Goal: Information Seeking & Learning: Learn about a topic

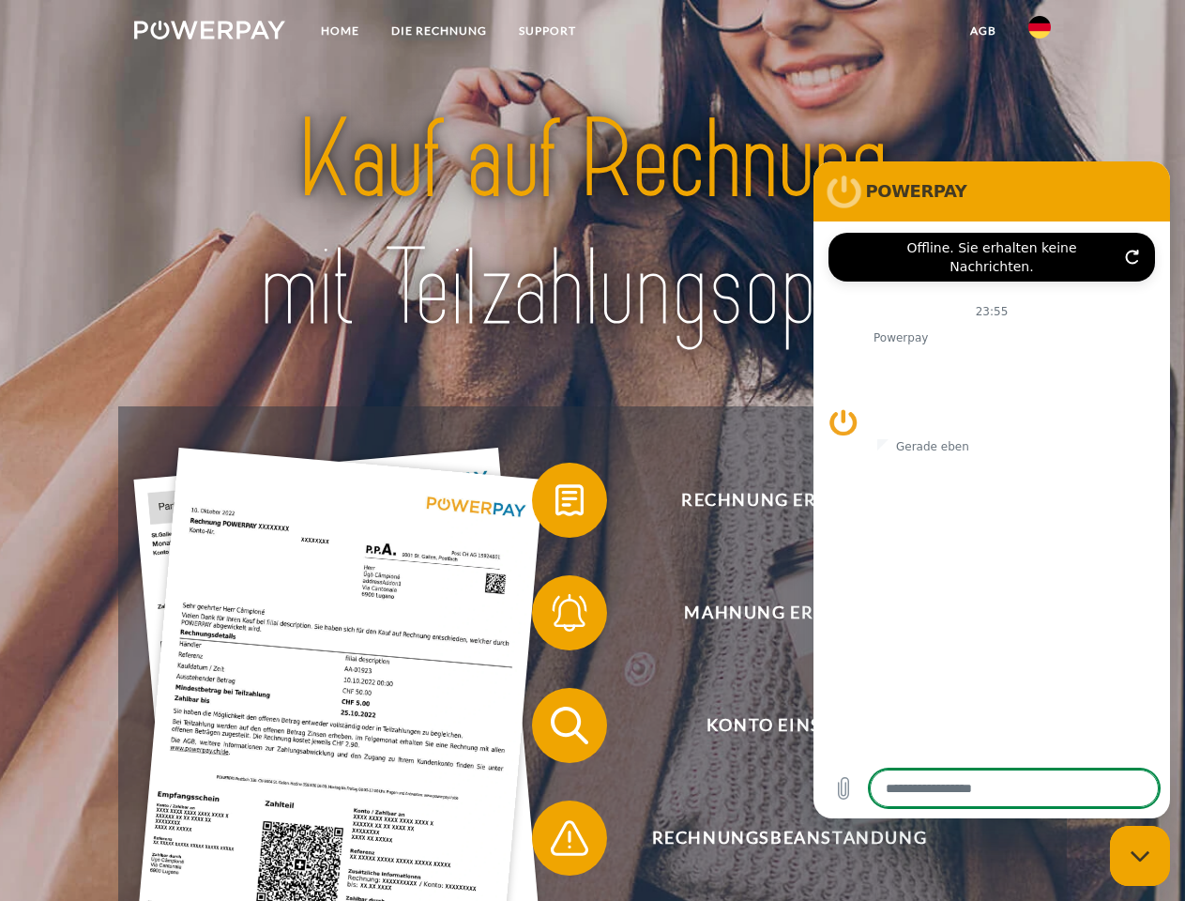
click at [209, 33] on img at bounding box center [209, 30] width 151 height 19
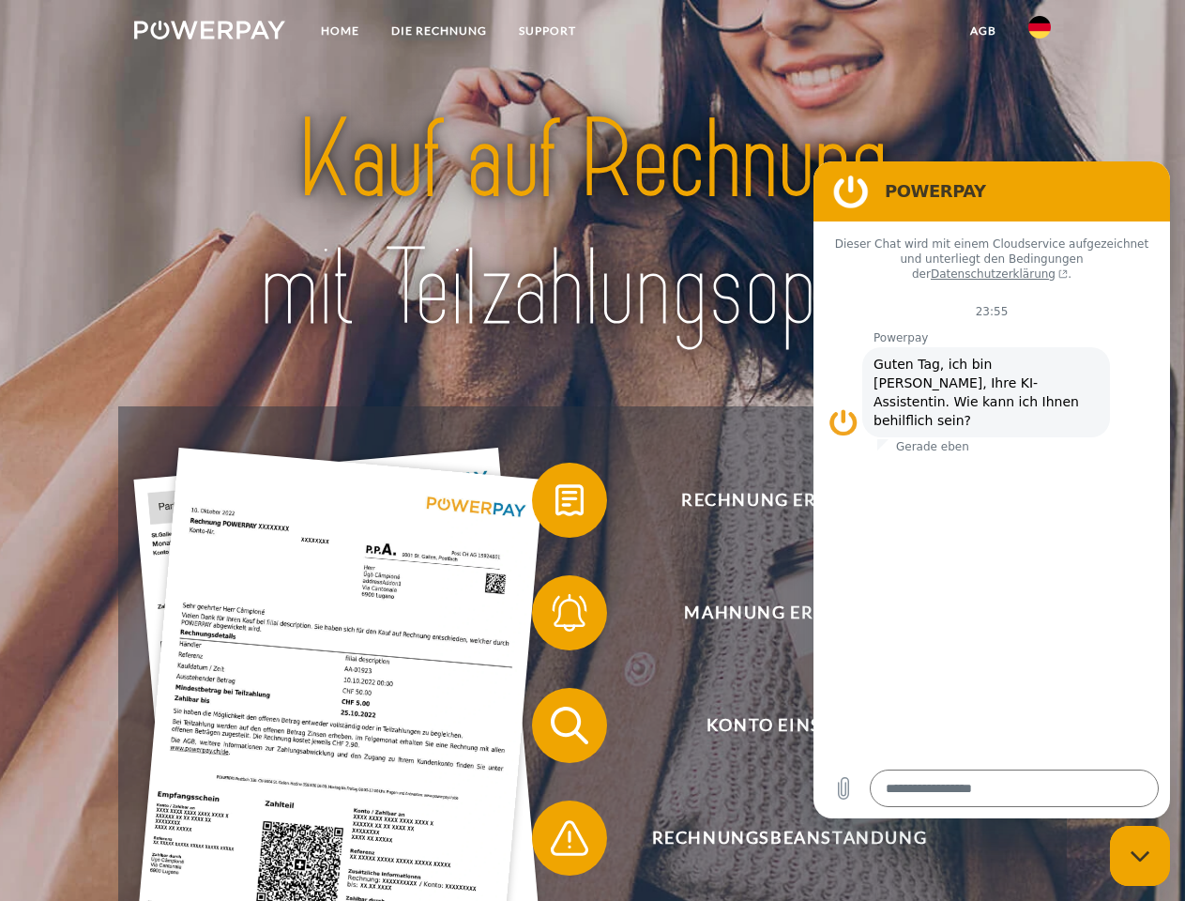
click at [1040, 33] on img at bounding box center [1039, 27] width 23 height 23
click at [982, 31] on link "agb" at bounding box center [983, 31] width 58 height 34
click at [555, 504] on span at bounding box center [541, 500] width 94 height 94
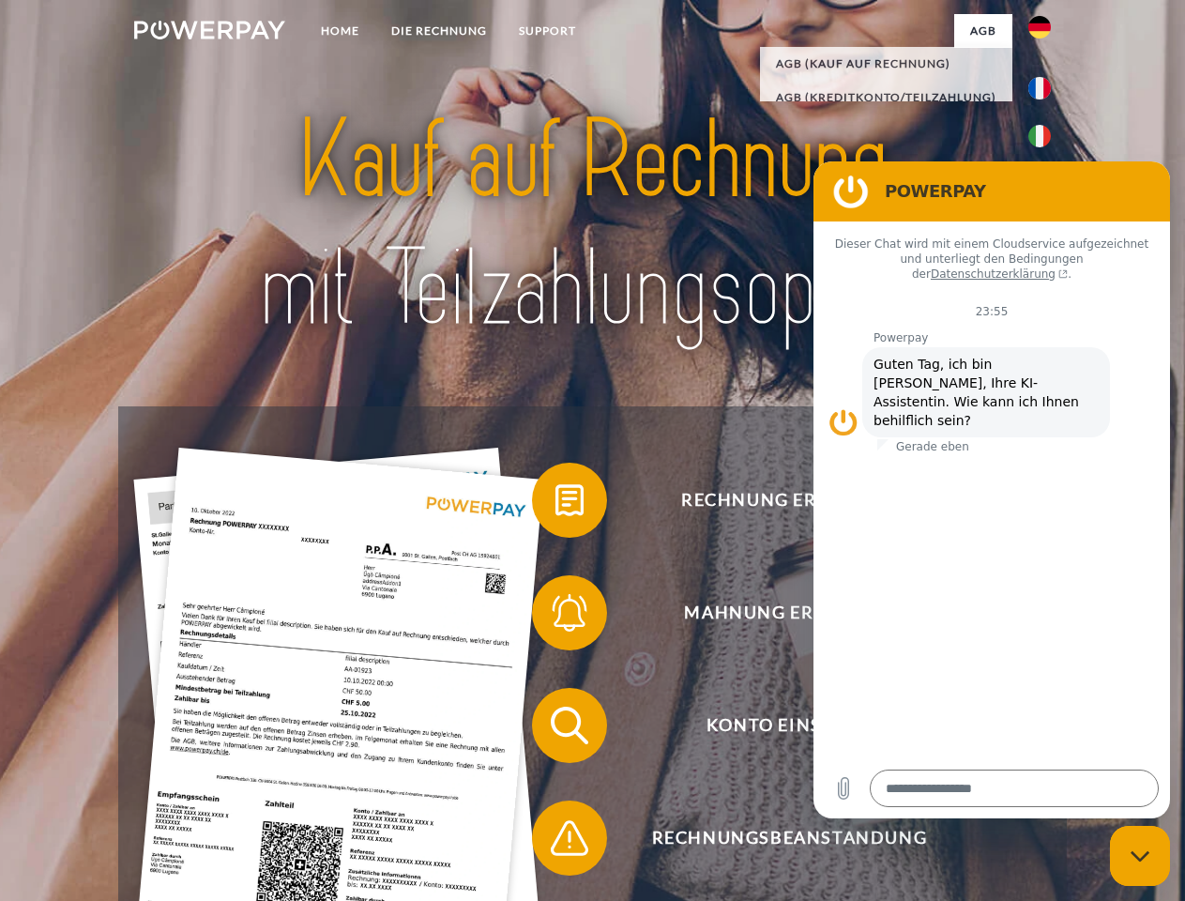
click at [555, 616] on span at bounding box center [541, 613] width 94 height 94
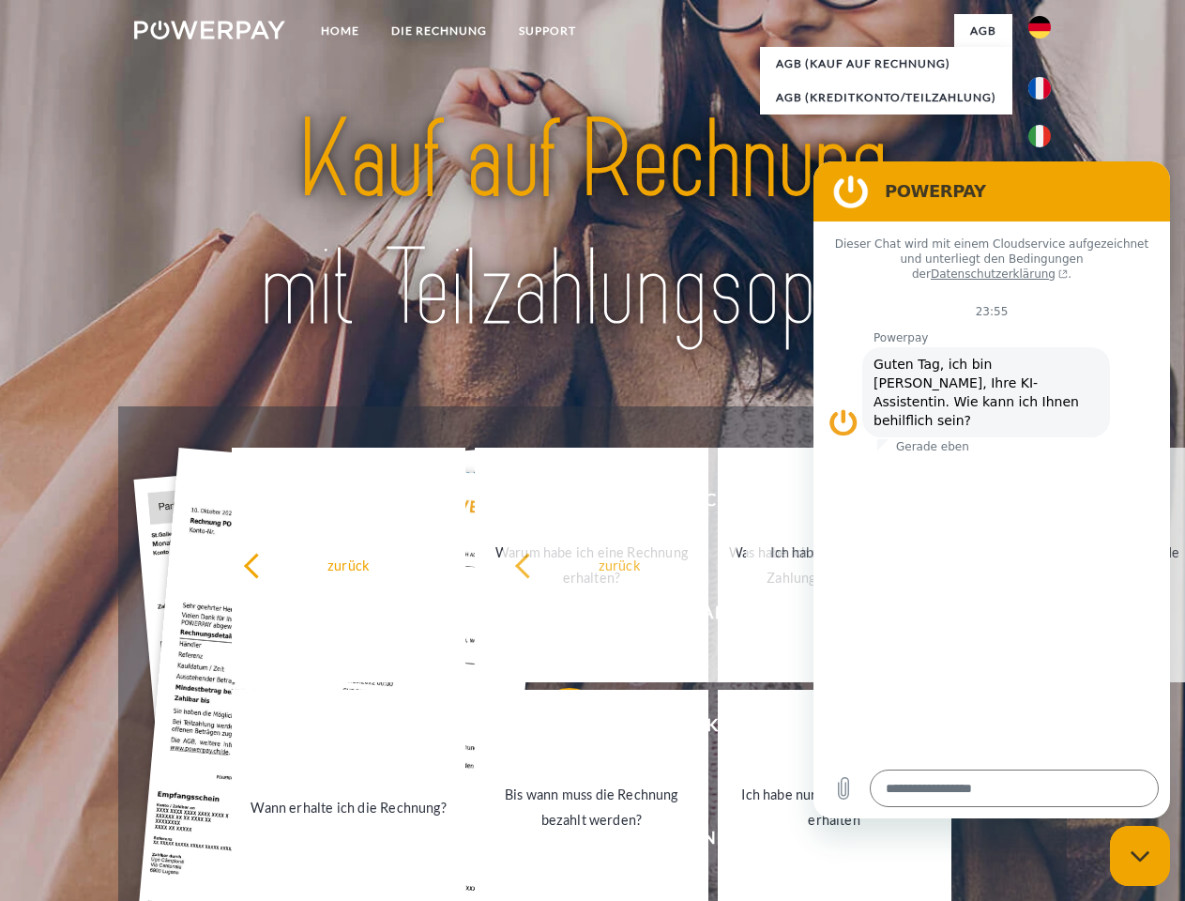
click at [555, 729] on link "Bis wann muss die Rechnung bezahlt werden?" at bounding box center [592, 807] width 234 height 235
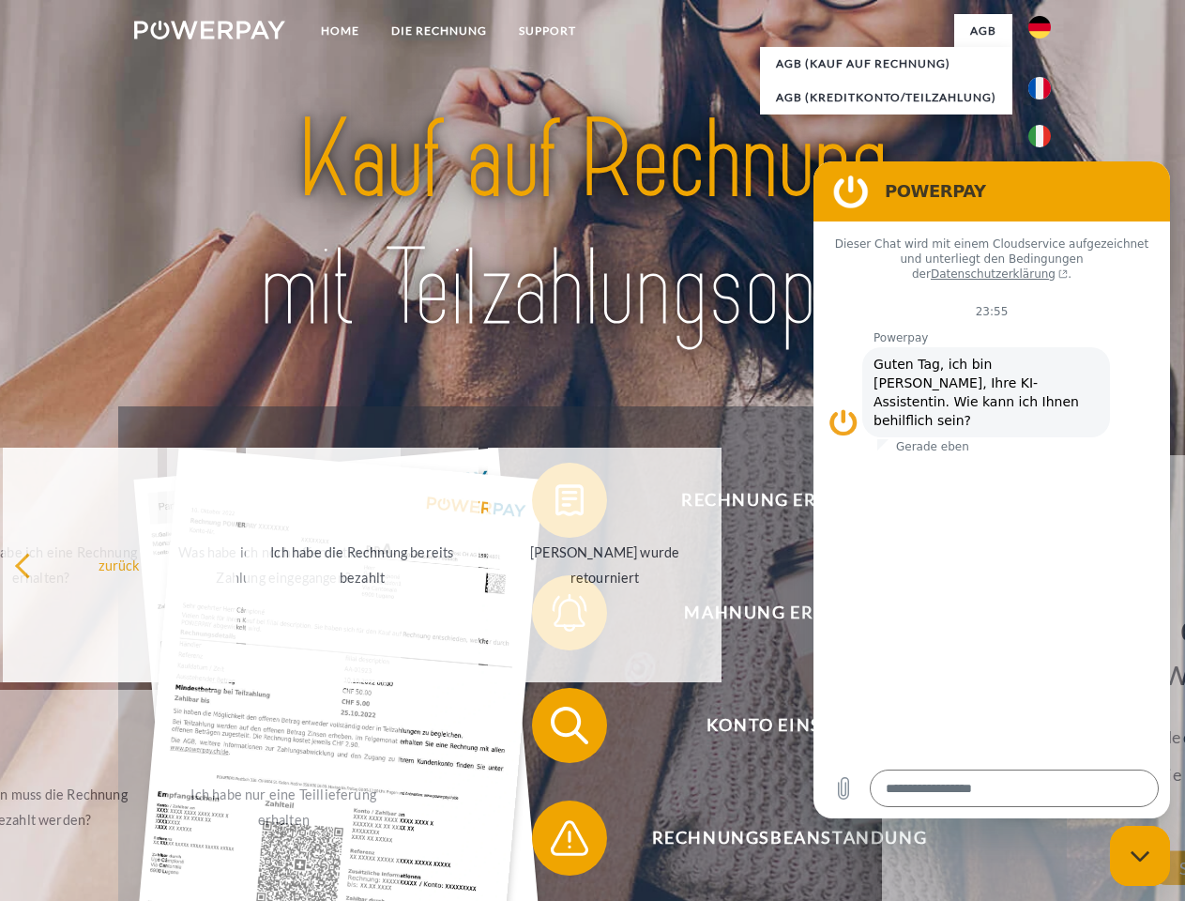
click at [555, 842] on span at bounding box center [541, 838] width 94 height 94
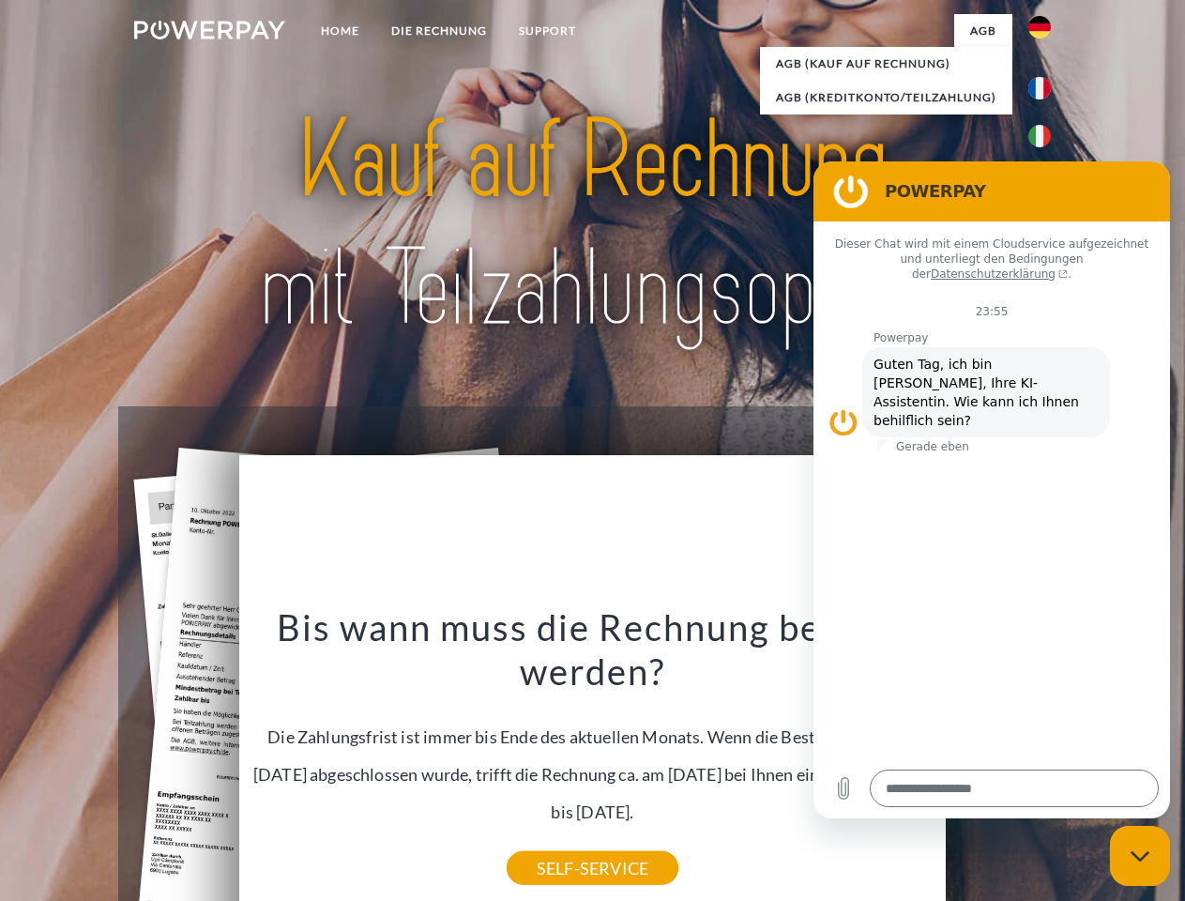
click at [1140, 856] on icon "Messaging-Fenster schließen" at bounding box center [1141, 856] width 20 height 12
type textarea "*"
